Goal: Transaction & Acquisition: Purchase product/service

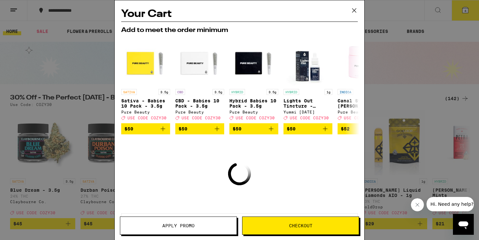
click at [357, 9] on icon at bounding box center [355, 11] width 10 height 10
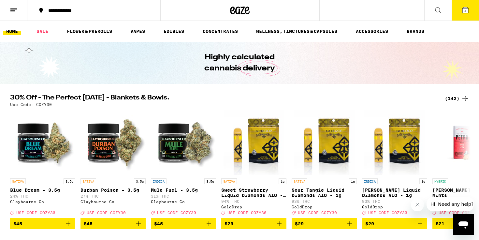
click at [464, 10] on icon at bounding box center [466, 10] width 6 height 6
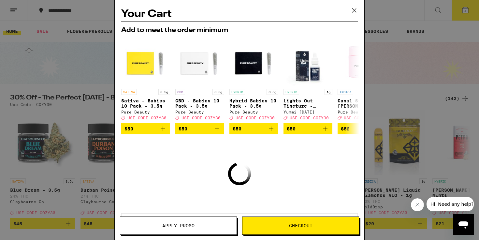
click at [353, 10] on icon at bounding box center [355, 11] width 10 height 10
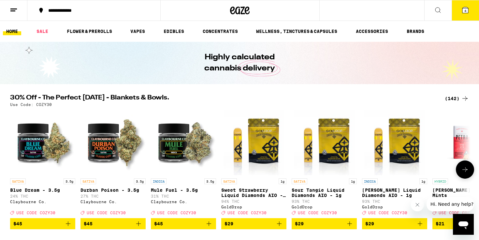
click at [281, 226] on icon "Add to bag" at bounding box center [279, 223] width 5 height 5
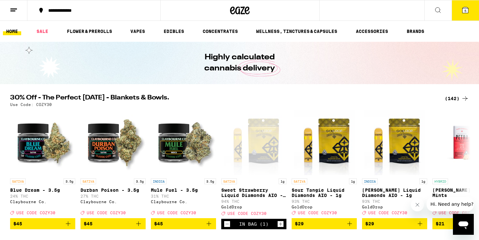
click at [466, 12] on span "5" at bounding box center [466, 11] width 2 height 4
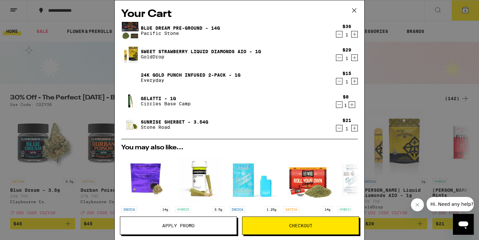
click at [338, 130] on icon "Decrement" at bounding box center [340, 128] width 6 height 8
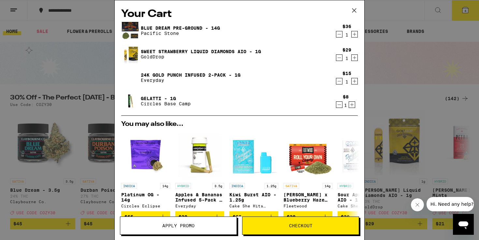
click at [338, 105] on icon "Decrement" at bounding box center [340, 105] width 6 height 8
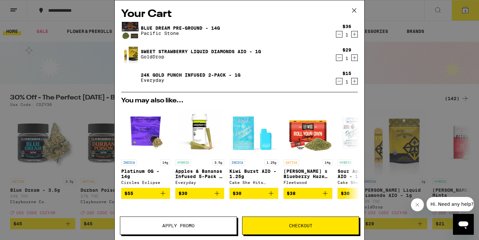
click at [338, 81] on icon "Decrement" at bounding box center [340, 81] width 6 height 8
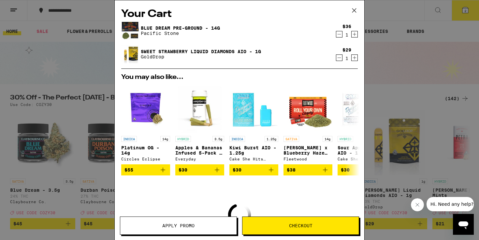
click at [340, 58] on icon "Decrement" at bounding box center [340, 58] width 6 height 8
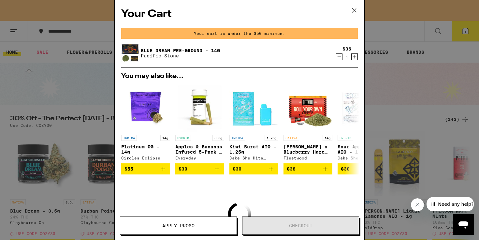
click at [339, 59] on icon "Decrement" at bounding box center [340, 57] width 6 height 8
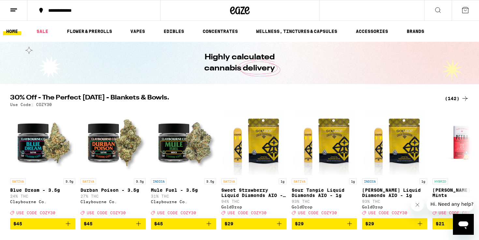
click at [463, 99] on icon at bounding box center [465, 99] width 8 height 8
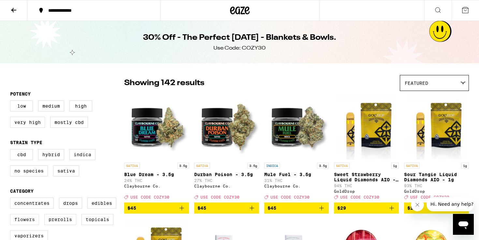
click at [26, 225] on label "Flowers" at bounding box center [24, 219] width 29 height 11
click at [12, 199] on input "Flowers" at bounding box center [11, 199] width 0 height 0
checkbox input "true"
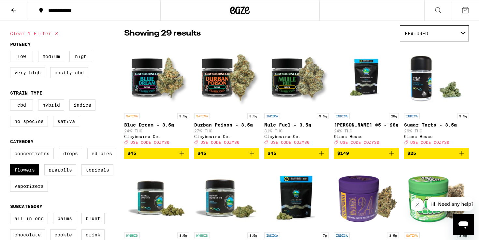
scroll to position [32, 0]
